Goal: Obtain resource: Obtain resource

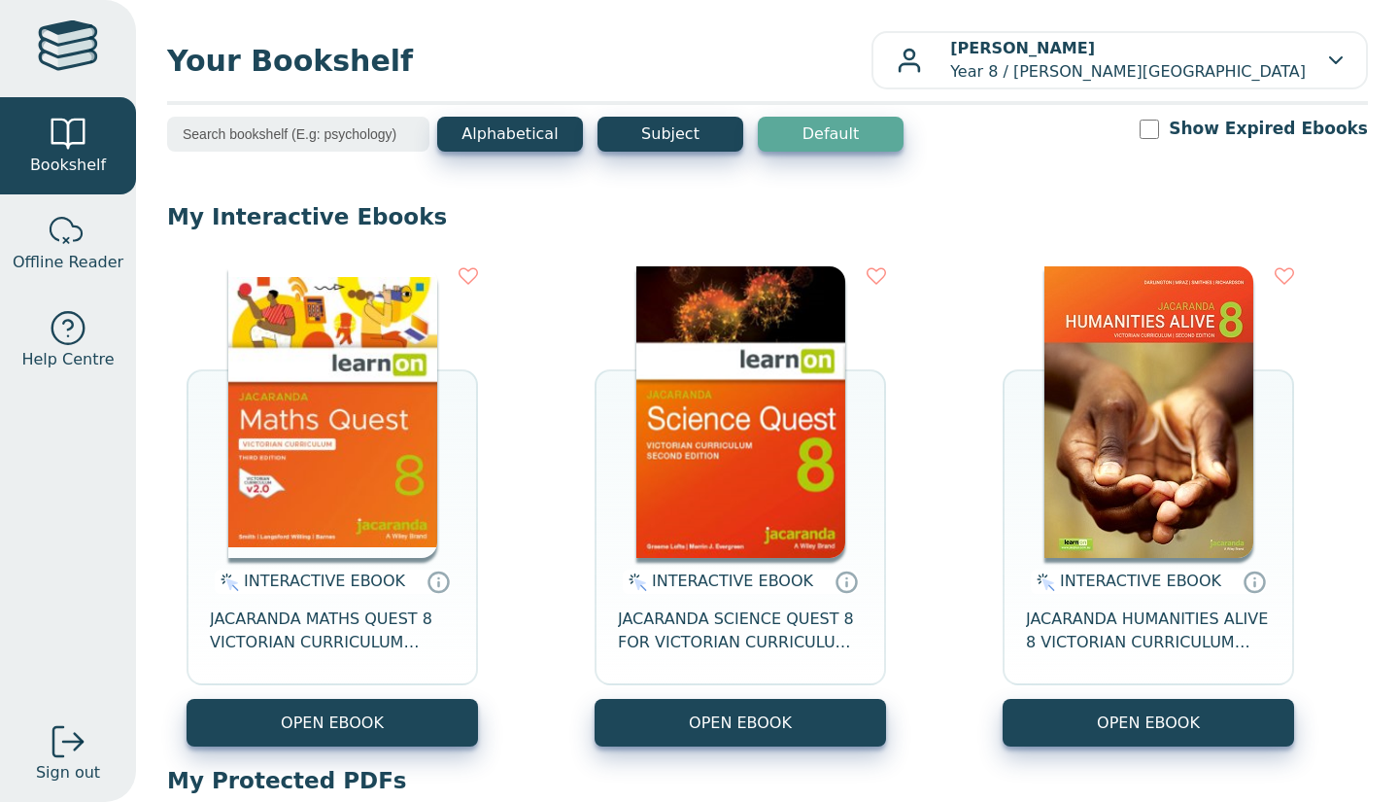
scroll to position [201, 0]
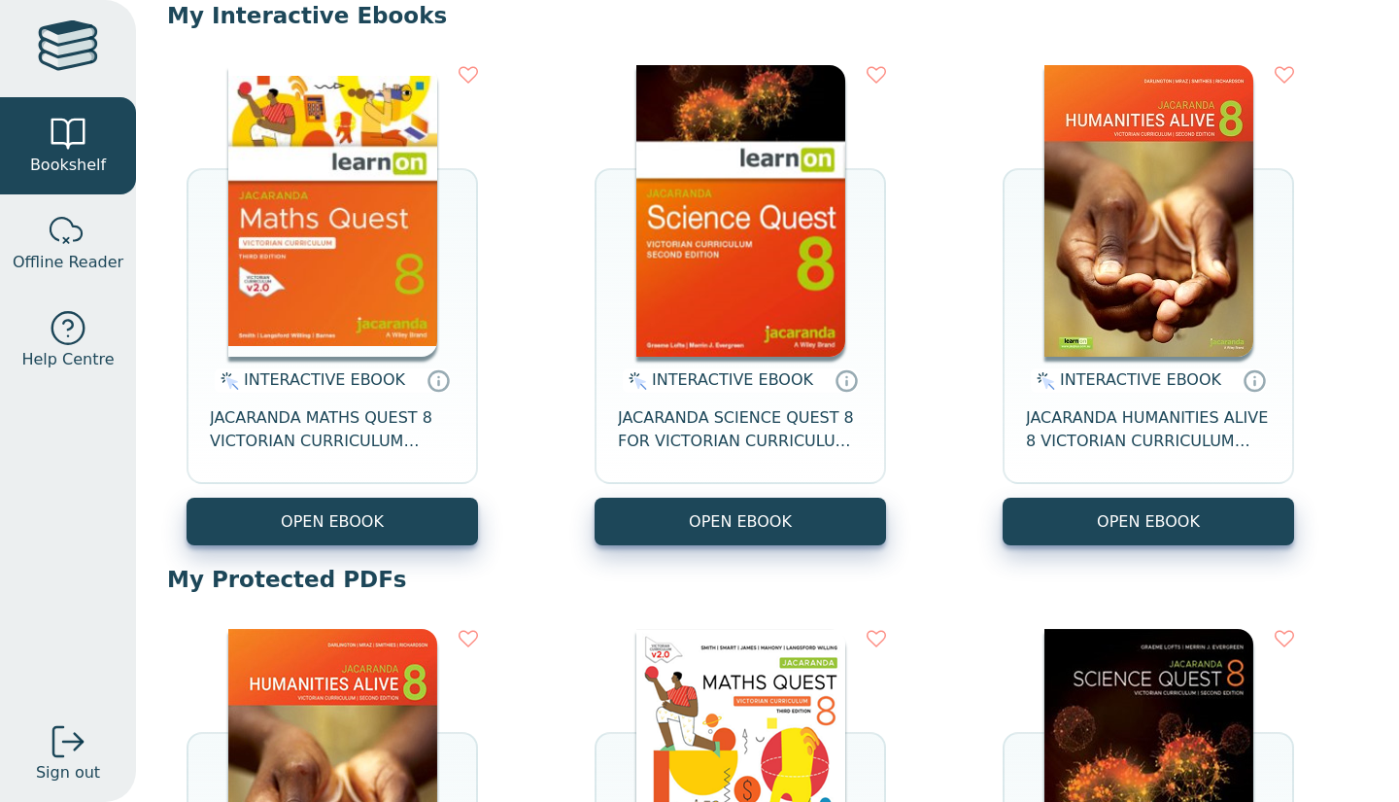
click at [730, 509] on button "OPEN EBOOK" at bounding box center [741, 522] width 292 height 48
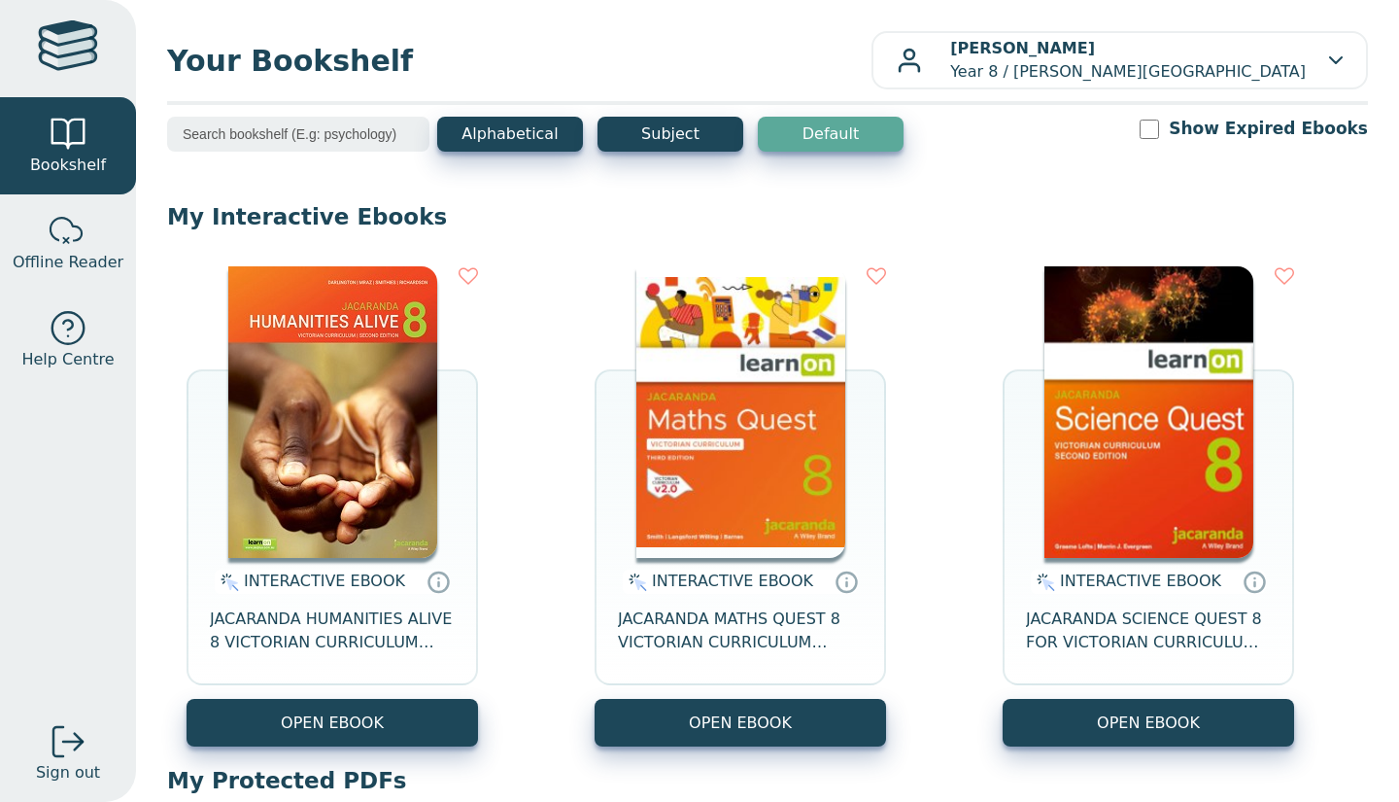
click at [1056, 711] on button "OPEN EBOOK" at bounding box center [1149, 723] width 292 height 48
